Goal: Task Accomplishment & Management: Use online tool/utility

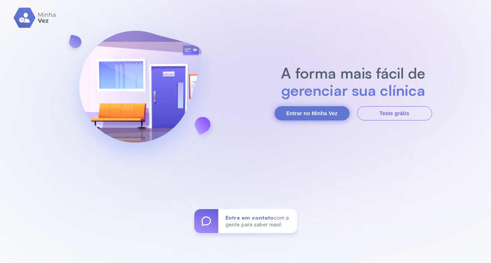
click at [311, 109] on button "Entrar no Minha Vez" at bounding box center [311, 113] width 75 height 14
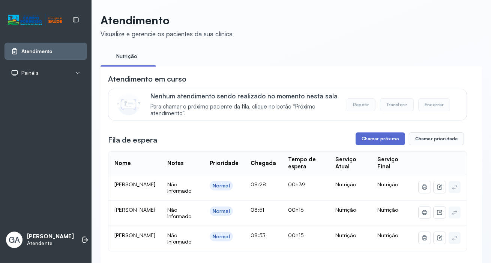
click at [374, 140] on button "Chamar próximo" at bounding box center [379, 139] width 49 height 13
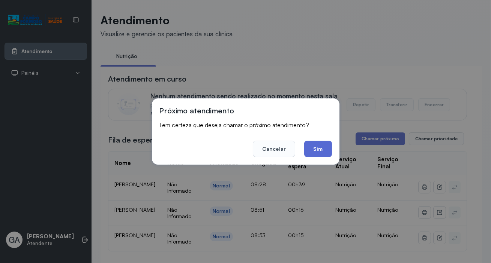
click at [327, 148] on button "Sim" at bounding box center [317, 149] width 27 height 16
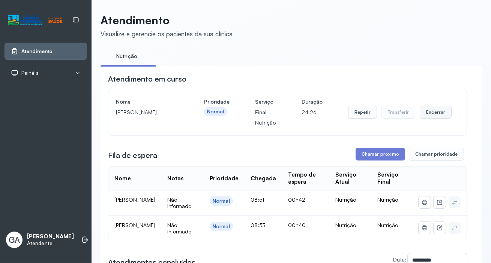
click at [432, 118] on button "Encerrar" at bounding box center [435, 112] width 32 height 13
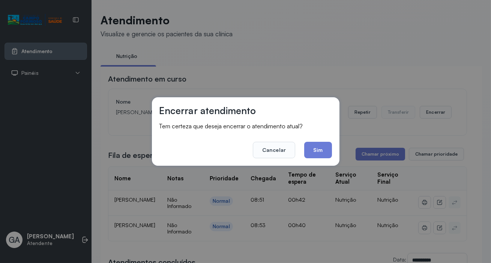
click at [320, 150] on button "Sim" at bounding box center [317, 150] width 27 height 16
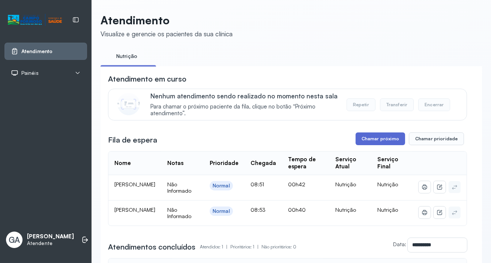
click at [379, 136] on button "Chamar próximo" at bounding box center [379, 139] width 49 height 13
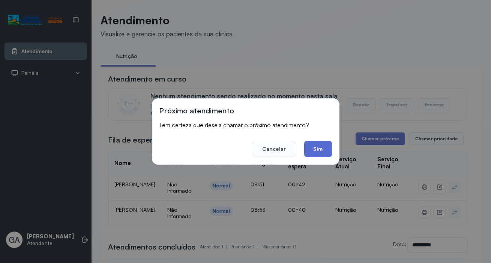
click at [320, 149] on button "Sim" at bounding box center [317, 149] width 27 height 16
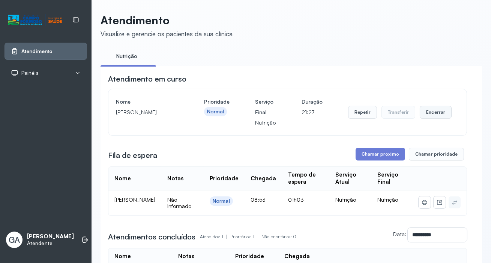
click at [437, 116] on button "Encerrar" at bounding box center [435, 112] width 32 height 13
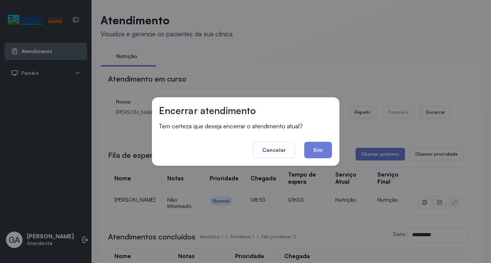
drag, startPoint x: 320, startPoint y: 149, endPoint x: 321, endPoint y: 156, distance: 7.2
click at [319, 149] on button "Sim" at bounding box center [317, 150] width 27 height 16
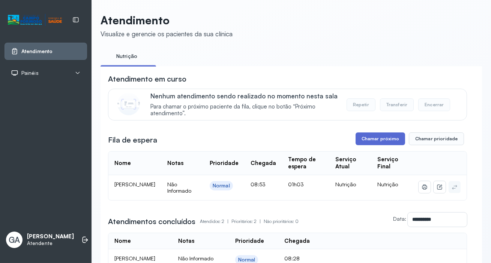
click at [364, 139] on button "Chamar próximo" at bounding box center [379, 139] width 49 height 13
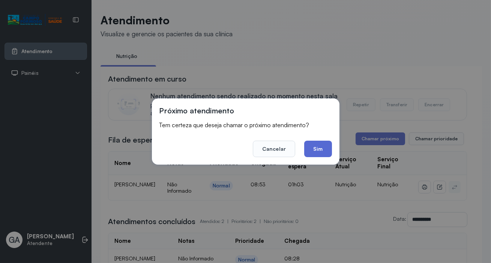
click at [322, 147] on button "Sim" at bounding box center [317, 149] width 27 height 16
